Goal: Task Accomplishment & Management: Manage account settings

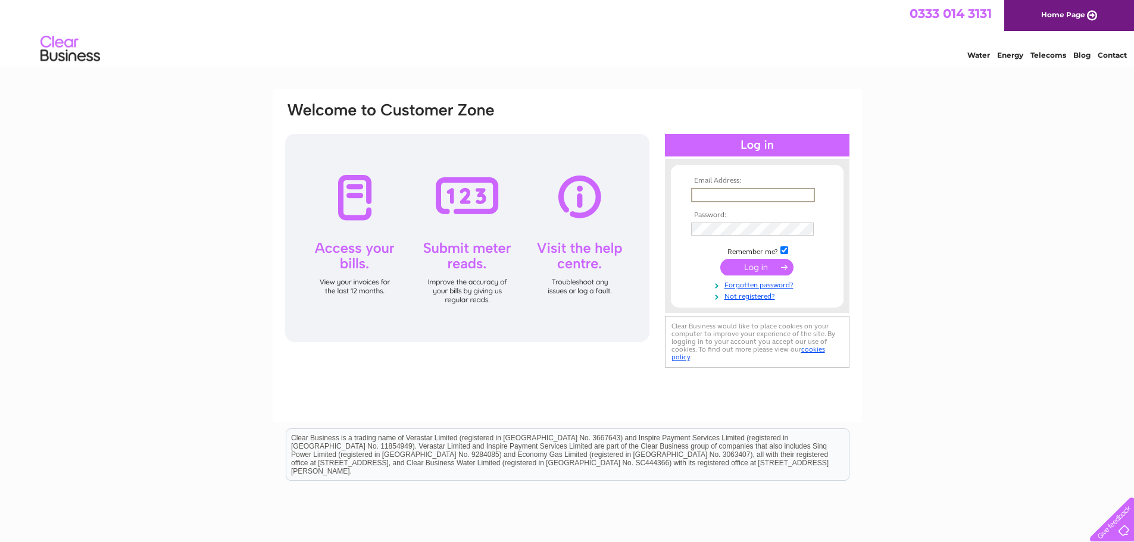
type input "[EMAIL_ADDRESS][DOMAIN_NAME]"
click at [721, 259] on input "submit" at bounding box center [757, 267] width 73 height 17
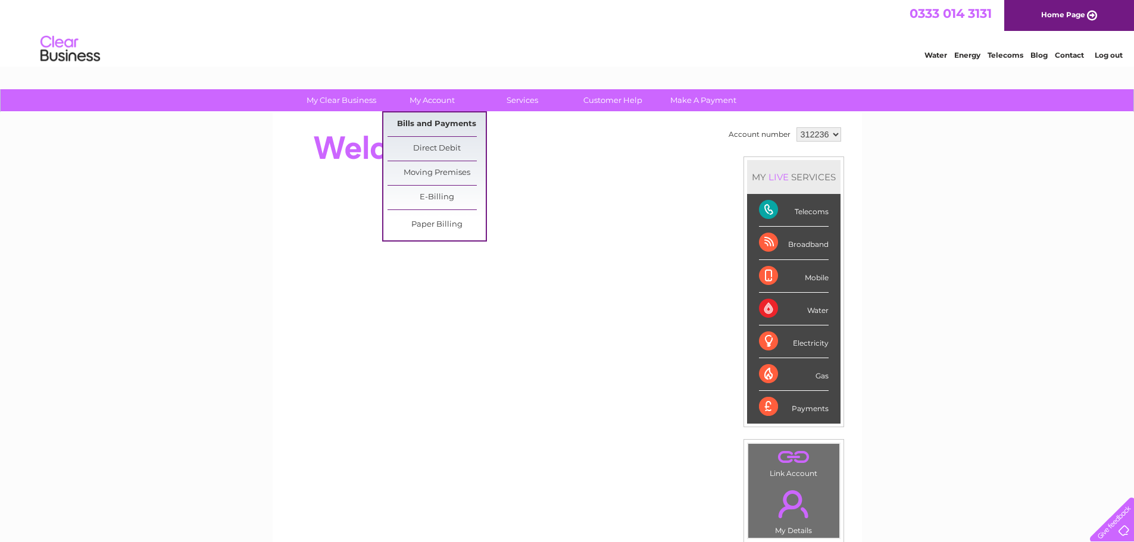
click at [428, 120] on link "Bills and Payments" at bounding box center [437, 125] width 98 height 24
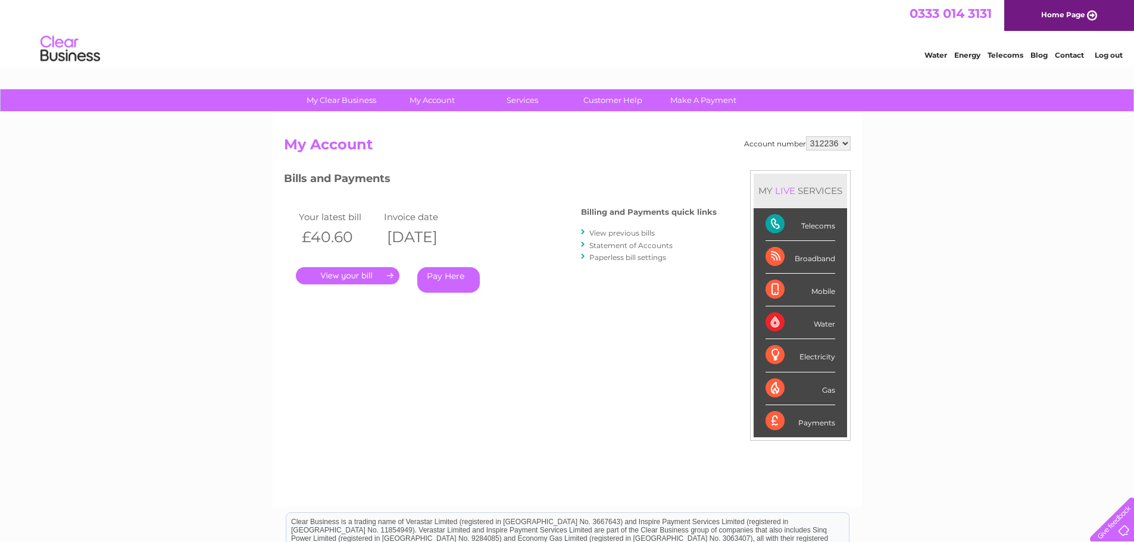
click at [339, 273] on link "." at bounding box center [348, 275] width 104 height 17
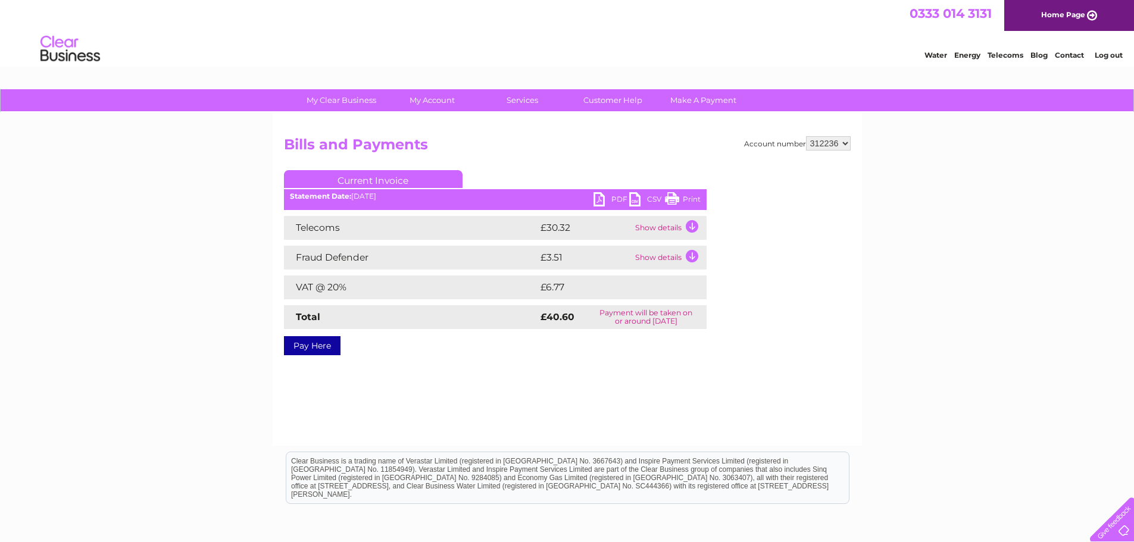
click at [696, 224] on td "Show details" at bounding box center [669, 228] width 74 height 24
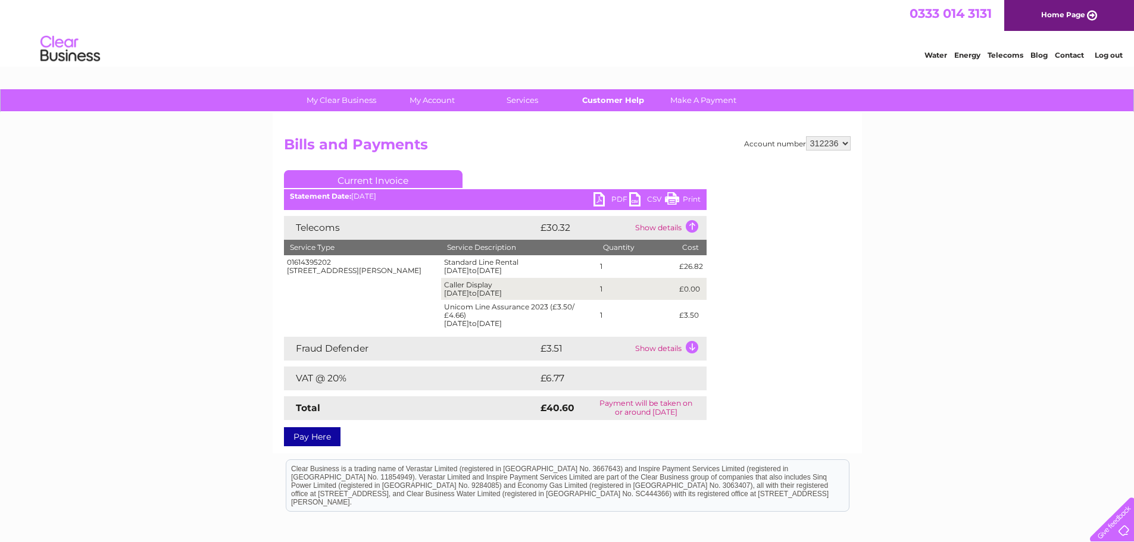
click at [599, 102] on link "Customer Help" at bounding box center [613, 100] width 98 height 22
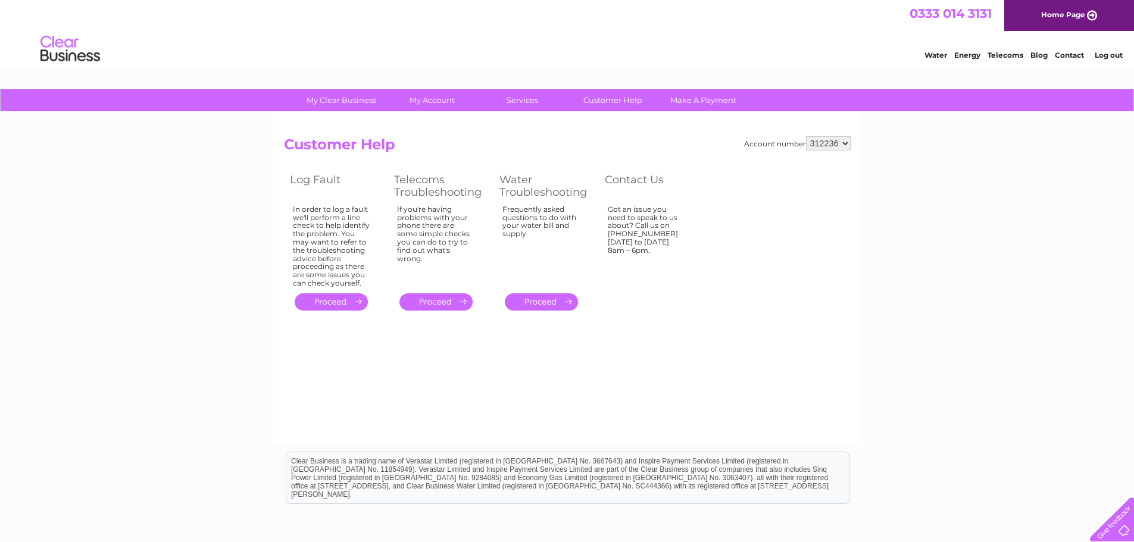
click at [869, 347] on div "My Clear Business Login Details My Details My Preferences Link Account My Accou…" at bounding box center [567, 369] width 1134 height 560
